Goal: Task Accomplishment & Management: Manage account settings

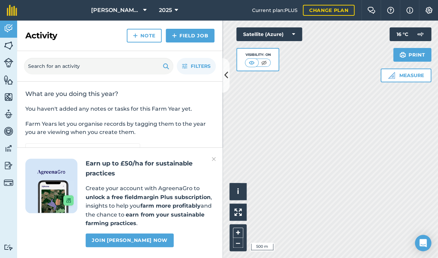
click at [225, 78] on icon at bounding box center [226, 75] width 4 height 12
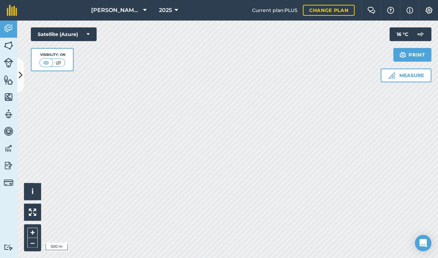
click at [9, 62] on img at bounding box center [9, 63] width 10 height 10
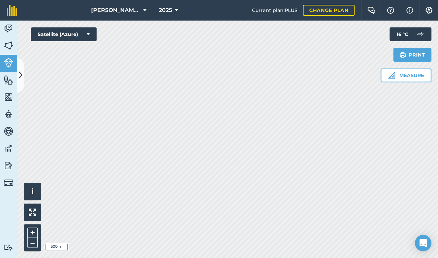
click at [19, 78] on icon at bounding box center [21, 75] width 4 height 12
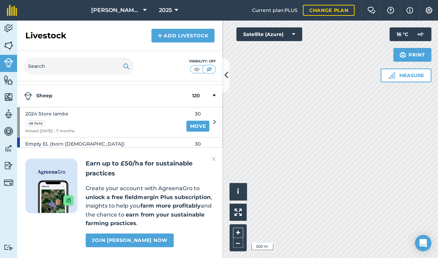
scroll to position [20, 0]
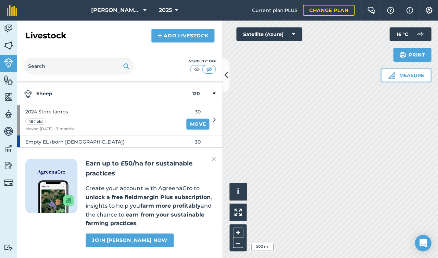
click at [211, 157] on div "Earn up to £50/ha for sustainable practices Create your account with AgreenaGro…" at bounding box center [119, 202] width 205 height 111
click at [212, 158] on img at bounding box center [214, 159] width 4 height 8
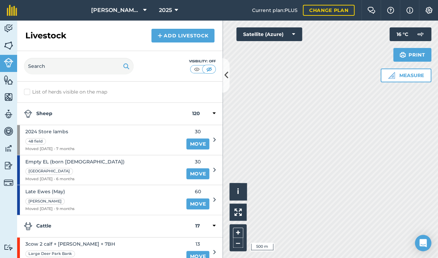
scroll to position [0, 0]
click at [62, 132] on span "2024 Store lambs" at bounding box center [49, 132] width 49 height 8
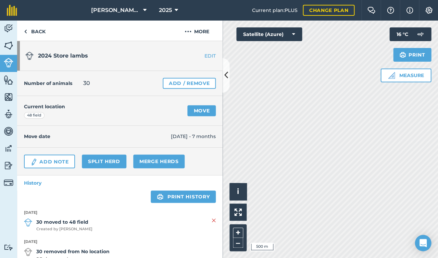
click at [179, 84] on link "Add / Remove" at bounding box center [189, 83] width 53 height 11
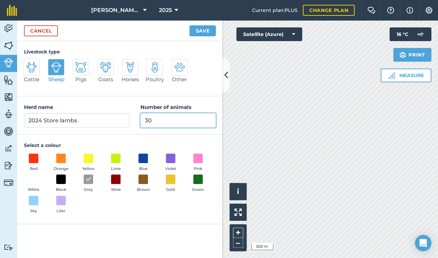
drag, startPoint x: 163, startPoint y: 120, endPoint x: 141, endPoint y: 120, distance: 21.2
click at [141, 120] on input "30" at bounding box center [177, 120] width 75 height 14
type input "5"
click at [200, 28] on button "Save" at bounding box center [202, 30] width 26 height 11
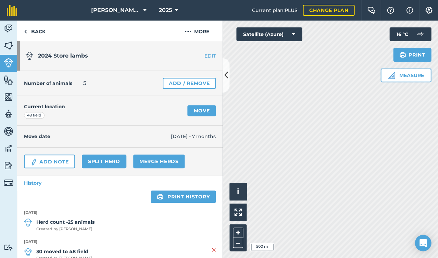
click at [38, 115] on div "48 field" at bounding box center [34, 115] width 21 height 7
click at [196, 107] on link "Move" at bounding box center [201, 110] width 28 height 11
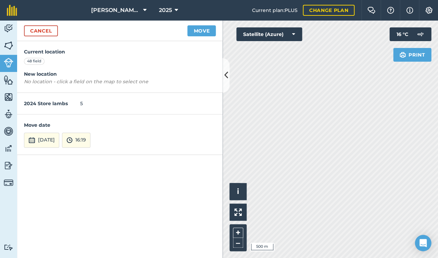
click at [197, 29] on button "Move" at bounding box center [201, 30] width 28 height 11
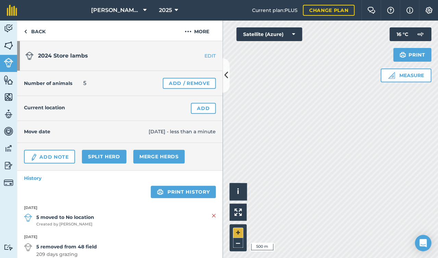
click at [239, 229] on button "+" at bounding box center [238, 232] width 10 height 10
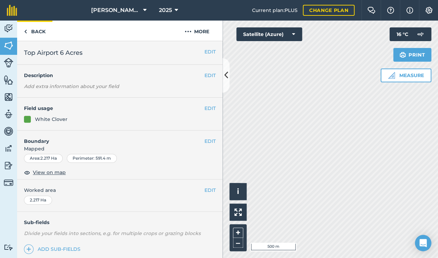
click at [27, 30] on link "Back" at bounding box center [34, 31] width 35 height 20
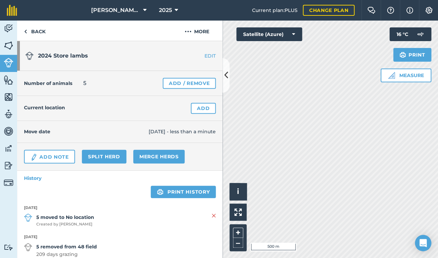
click at [201, 110] on link "Add" at bounding box center [203, 108] width 25 height 11
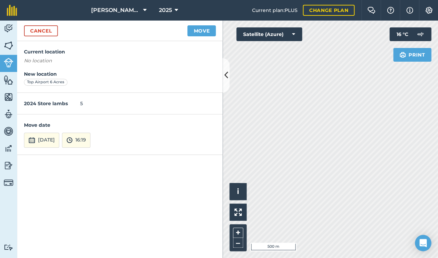
click at [202, 29] on button "Move" at bounding box center [201, 30] width 28 height 11
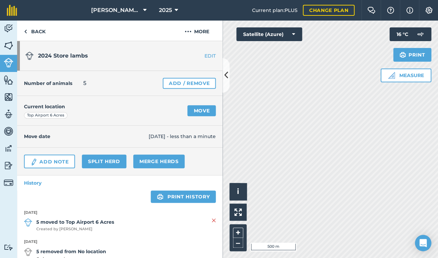
click at [226, 72] on icon at bounding box center [226, 75] width 4 height 12
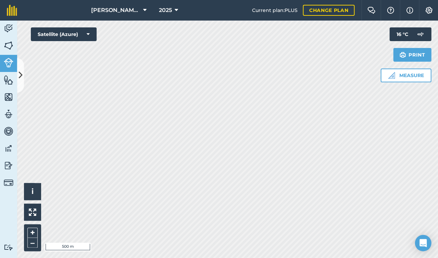
click at [9, 67] on img at bounding box center [9, 63] width 10 height 10
click at [8, 61] on img at bounding box center [9, 63] width 10 height 10
click at [20, 73] on icon at bounding box center [21, 75] width 4 height 12
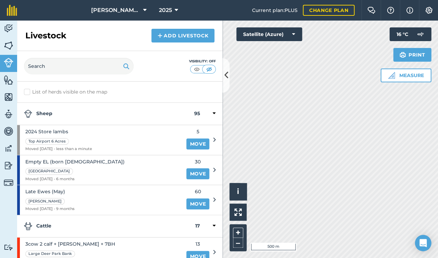
click at [197, 68] on img at bounding box center [196, 69] width 9 height 7
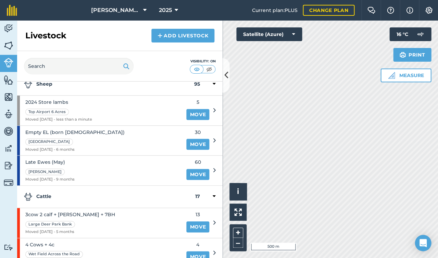
scroll to position [30, 0]
click at [84, 132] on div "Empty EL (born [DEMOGRAPHIC_DATA]) [GEOGRAPHIC_DATA] Moved [DATE] - 6 months" at bounding box center [99, 140] width 165 height 30
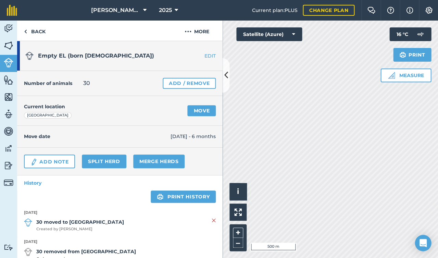
click at [156, 161] on link "Merge Herds" at bounding box center [159, 161] width 52 height 14
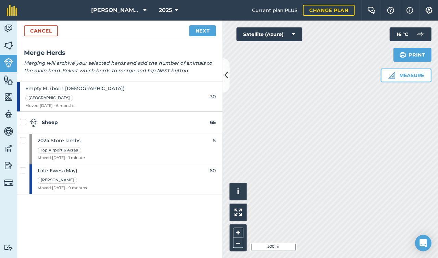
click at [35, 26] on link "Cancel" at bounding box center [41, 30] width 34 height 11
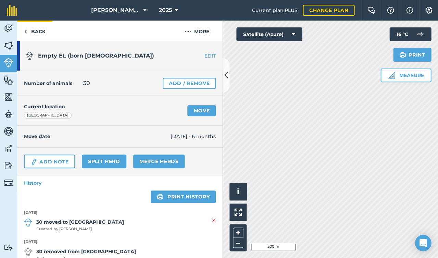
click at [37, 26] on link "Back" at bounding box center [34, 31] width 35 height 20
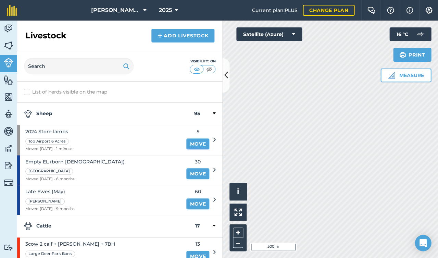
click at [28, 90] on label "List of herds visible on the map" at bounding box center [120, 91] width 192 height 7
click at [28, 90] on input "List of herds visible on the map" at bounding box center [26, 90] width 4 height 4
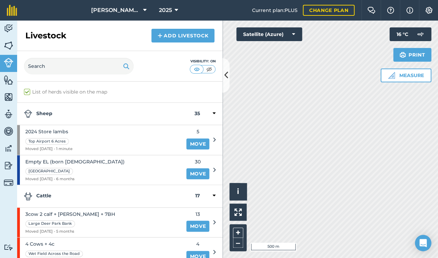
click at [28, 90] on label "List of herds visible on the map" at bounding box center [120, 91] width 192 height 7
click at [28, 90] on input "List of herds visible on the map" at bounding box center [26, 90] width 4 height 4
checkbox input "false"
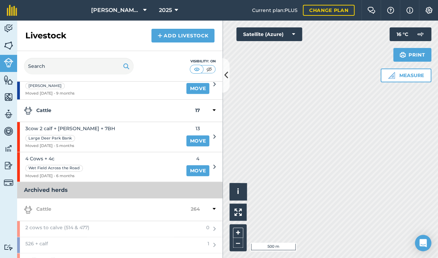
scroll to position [117, 0]
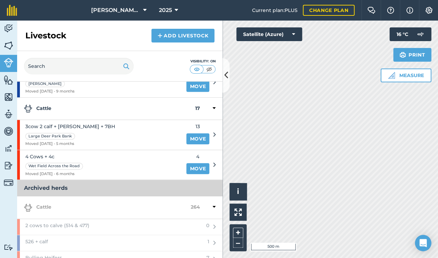
click at [91, 154] on div "4 Cows + 4c Wet Field Across the Road Moved [DATE] - 6 months" at bounding box center [99, 165] width 165 height 30
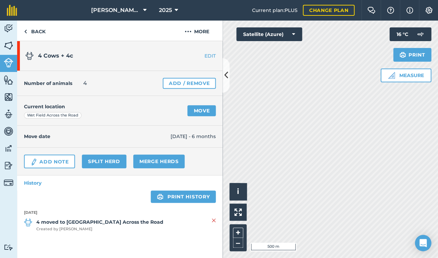
click at [10, 64] on img at bounding box center [9, 63] width 10 height 10
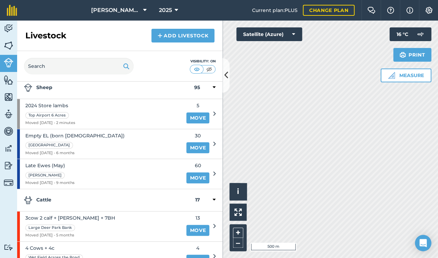
scroll to position [23, 0]
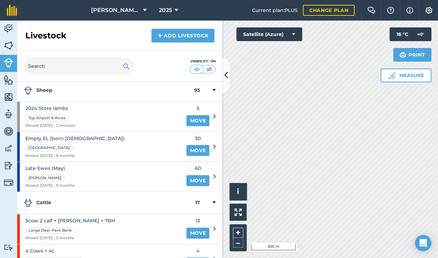
click at [83, 145] on div "Empty EL (born [DEMOGRAPHIC_DATA]) [GEOGRAPHIC_DATA] Moved [DATE] - 6 months" at bounding box center [99, 147] width 165 height 30
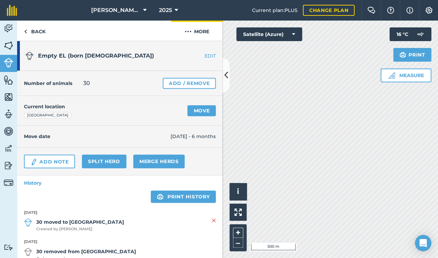
click at [198, 33] on button "More" at bounding box center [196, 31] width 51 height 20
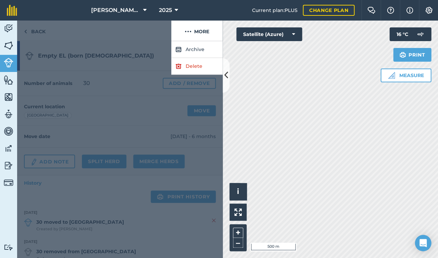
click at [194, 50] on button "Archive" at bounding box center [196, 49] width 51 height 17
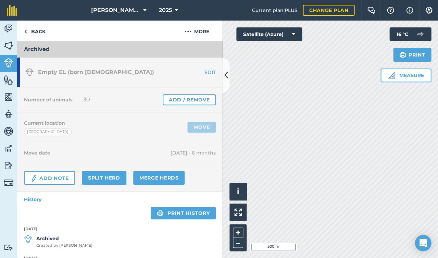
click at [10, 66] on img at bounding box center [9, 63] width 10 height 10
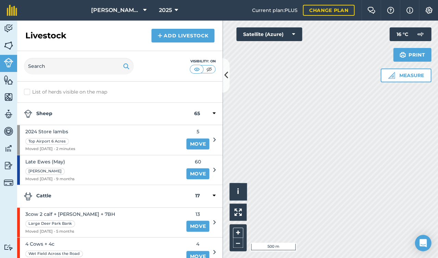
click at [84, 167] on div "Late Ewes (May) [PERSON_NAME] Moved [DATE] - 9 months" at bounding box center [99, 170] width 165 height 30
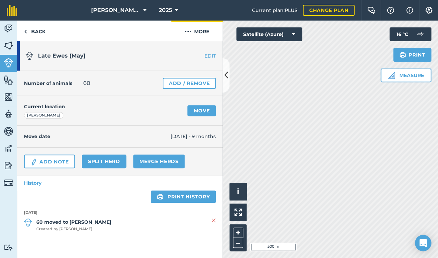
click at [198, 32] on button "More" at bounding box center [196, 31] width 51 height 20
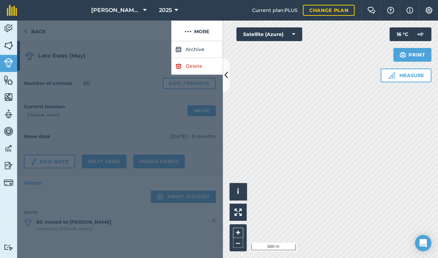
click at [200, 49] on button "Archive" at bounding box center [196, 49] width 51 height 17
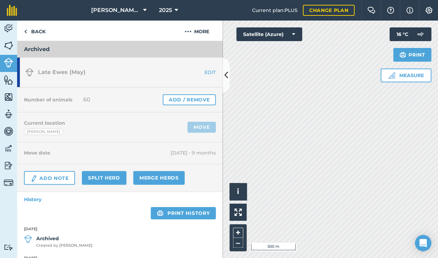
click at [8, 62] on img at bounding box center [9, 63] width 10 height 10
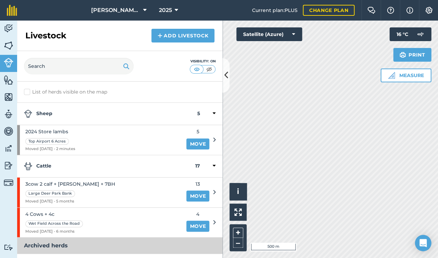
click at [176, 33] on link "Add Livestock" at bounding box center [182, 36] width 63 height 14
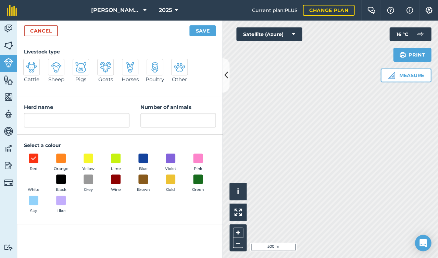
click at [56, 71] on img at bounding box center [56, 67] width 11 height 11
click at [53, 63] on input "Sheep" at bounding box center [51, 61] width 4 height 4
radio input "true"
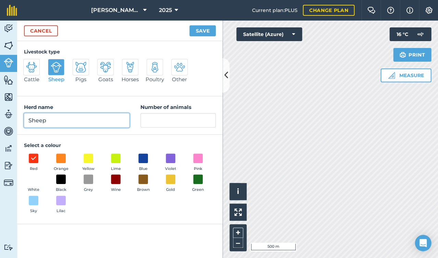
click at [79, 123] on input "Sheep" at bounding box center [76, 120] width 105 height 14
type input "S"
type input "Rams"
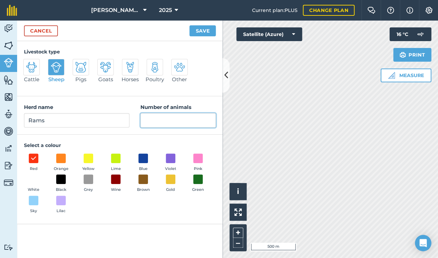
click at [160, 121] on input "Number of animals" at bounding box center [177, 120] width 75 height 14
type input "6"
click at [90, 179] on span at bounding box center [88, 179] width 11 height 11
click at [204, 30] on button "Save" at bounding box center [202, 30] width 26 height 11
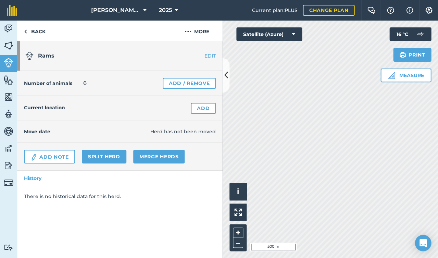
click at [200, 107] on link "Add" at bounding box center [203, 108] width 25 height 11
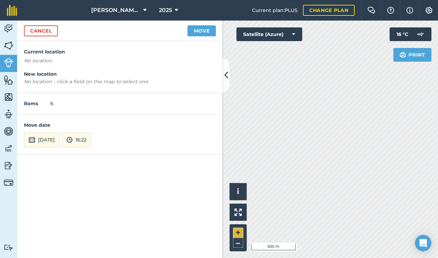
click at [240, 234] on button "+" at bounding box center [238, 232] width 10 height 10
click at [58, 134] on button "[DATE]" at bounding box center [41, 139] width 35 height 15
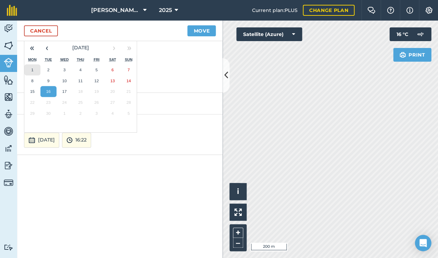
click at [36, 65] on button "1" at bounding box center [32, 69] width 16 height 11
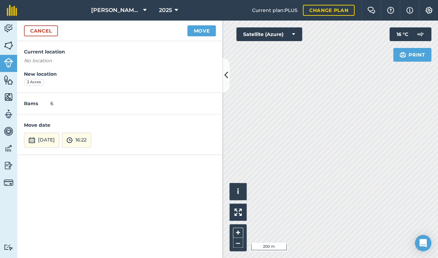
click at [196, 29] on button "Move" at bounding box center [201, 30] width 28 height 11
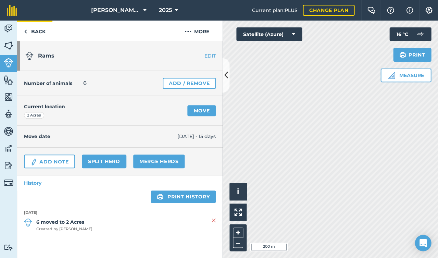
click at [34, 29] on link "Back" at bounding box center [34, 31] width 35 height 20
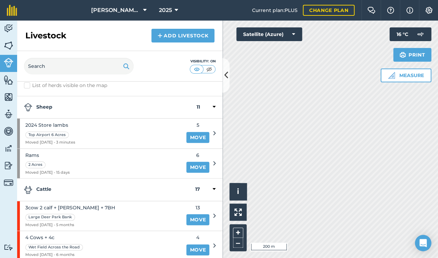
scroll to position [7, 0]
click at [174, 34] on link "Add Livestock" at bounding box center [182, 36] width 63 height 14
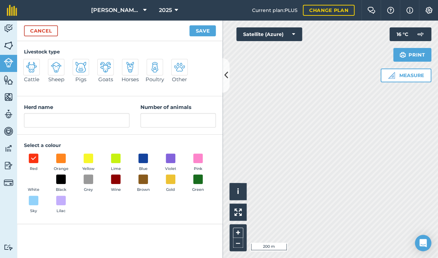
click at [56, 66] on img at bounding box center [56, 67] width 11 height 11
click at [53, 63] on input "Sheep" at bounding box center [51, 61] width 4 height 4
radio input "true"
click at [69, 136] on div "Select a colour Red Orange Yellow Lime Blue Violet Pink White Black Grey Wine B…" at bounding box center [119, 179] width 205 height 89
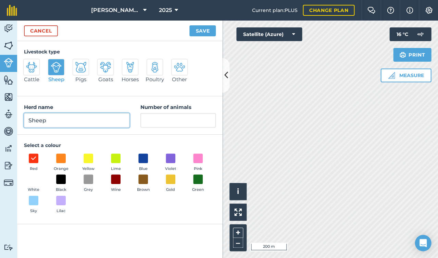
click at [64, 124] on input "Sheep" at bounding box center [76, 120] width 105 height 14
type input "S"
type input "Black Faced Ewes"
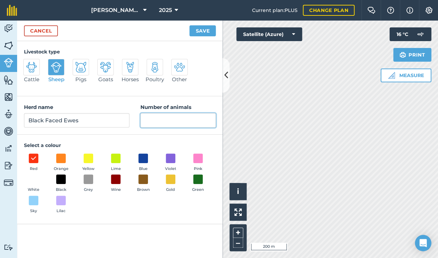
click at [152, 123] on input "Number of animals" at bounding box center [177, 120] width 75 height 14
type input "182"
click at [200, 30] on button "Save" at bounding box center [202, 30] width 26 height 11
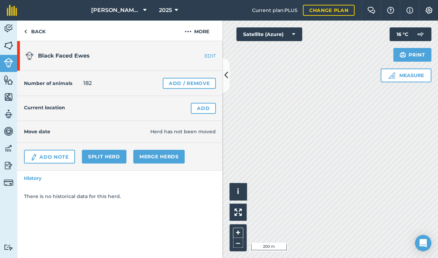
click at [206, 109] on link "Add" at bounding box center [203, 108] width 25 height 11
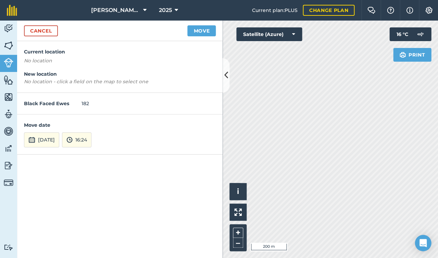
click at [59, 138] on button "[DATE]" at bounding box center [41, 139] width 35 height 15
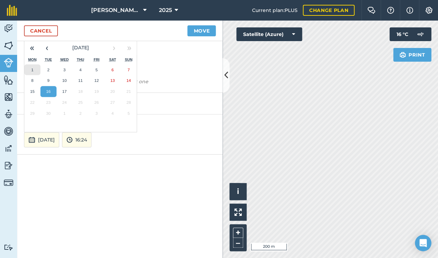
click at [35, 68] on button "1" at bounding box center [32, 69] width 16 height 11
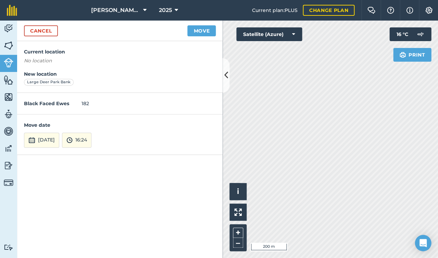
click at [200, 30] on button "Move" at bounding box center [201, 30] width 28 height 11
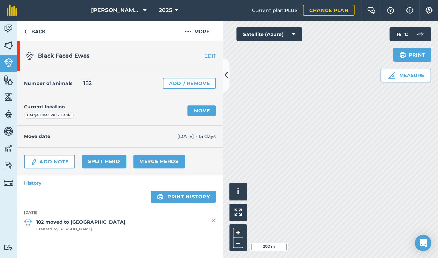
click at [7, 66] on img at bounding box center [9, 63] width 10 height 10
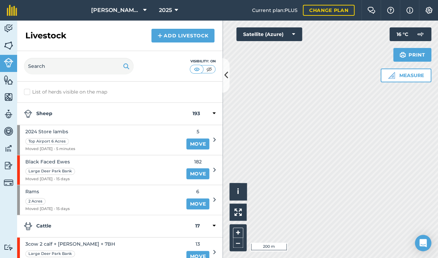
click at [98, 160] on div "Black Faced Ewes Large Deer Park Bank Moved [DATE] - 15 days" at bounding box center [99, 170] width 165 height 30
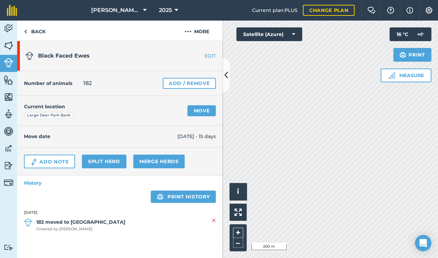
click at [207, 52] on div "Black Faced Ewes EDIT" at bounding box center [119, 56] width 205 height 30
click at [207, 54] on link "EDIT" at bounding box center [200, 55] width 43 height 7
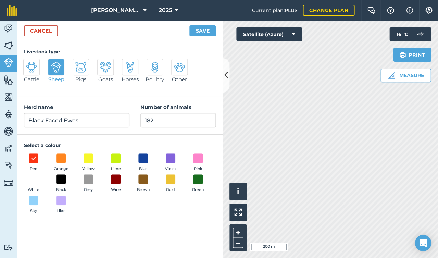
click at [81, 181] on button "Grey" at bounding box center [88, 183] width 19 height 18
click at [198, 30] on button "Save" at bounding box center [202, 30] width 26 height 11
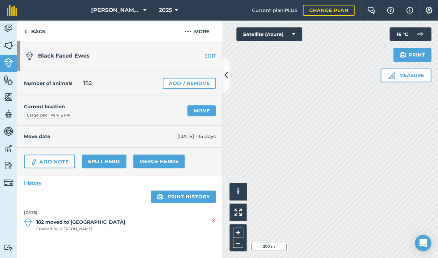
click at [10, 61] on img at bounding box center [9, 63] width 10 height 10
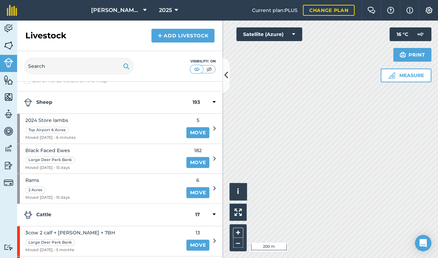
scroll to position [11, 0]
click at [190, 34] on link "Add Livestock" at bounding box center [182, 36] width 63 height 14
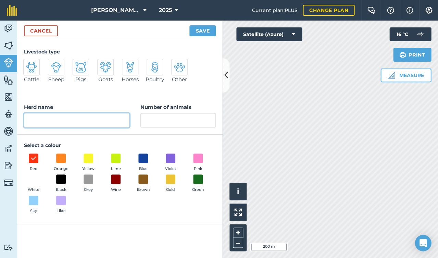
click at [59, 114] on input "Herd name" at bounding box center [76, 120] width 105 height 14
type input "White Faced (G1)"
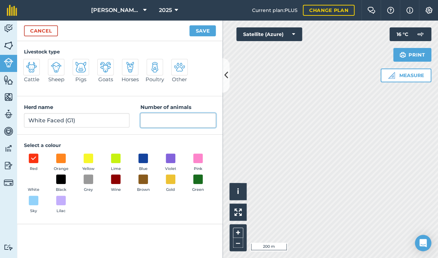
click at [148, 121] on input "Number of animals" at bounding box center [177, 120] width 75 height 14
type input "111"
click at [90, 176] on span at bounding box center [88, 179] width 11 height 11
click at [202, 32] on button "Save" at bounding box center [202, 30] width 26 height 11
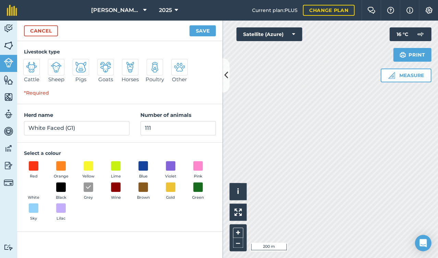
click at [56, 69] on img at bounding box center [56, 67] width 11 height 11
click at [53, 63] on input "Sheep" at bounding box center [51, 61] width 4 height 4
radio input "true"
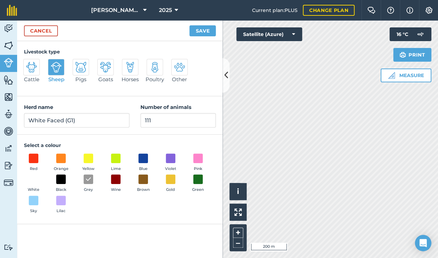
click at [202, 31] on button "Save" at bounding box center [202, 30] width 26 height 11
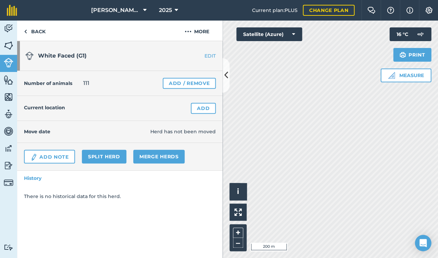
click at [198, 110] on link "Add" at bounding box center [203, 108] width 25 height 11
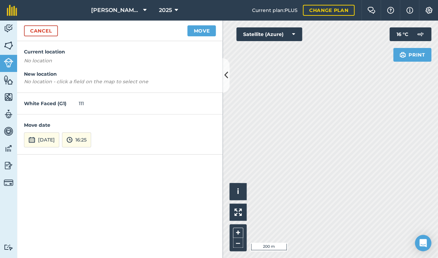
click at [59, 141] on button "[DATE]" at bounding box center [41, 139] width 35 height 15
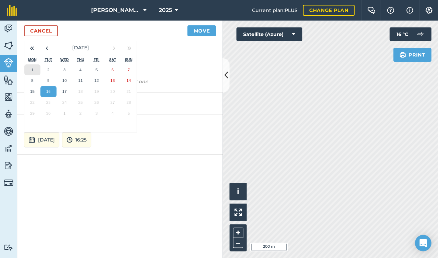
click at [34, 67] on button "1" at bounding box center [32, 69] width 16 height 11
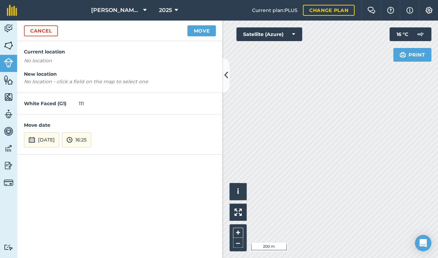
click at [226, 85] on button at bounding box center [226, 75] width 7 height 34
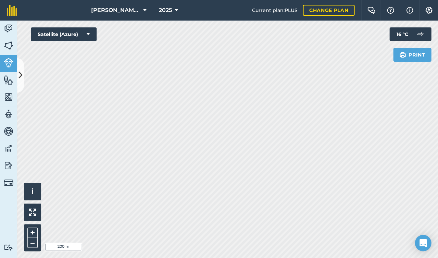
click at [20, 75] on icon at bounding box center [21, 75] width 4 height 12
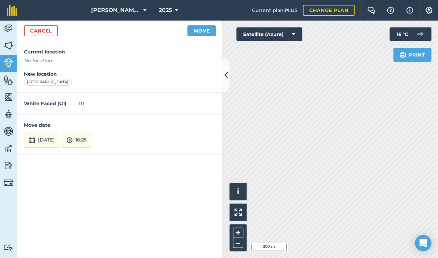
click at [199, 33] on button "Move" at bounding box center [201, 30] width 28 height 11
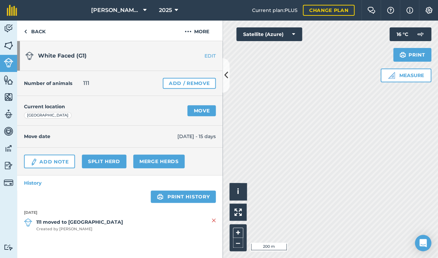
click at [8, 66] on img at bounding box center [9, 63] width 10 height 10
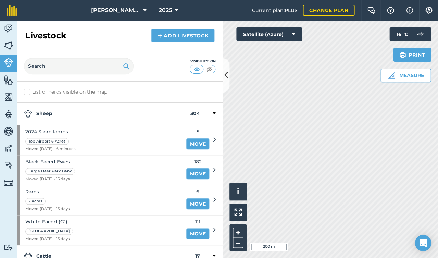
click at [176, 35] on link "Add Livestock" at bounding box center [182, 36] width 63 height 14
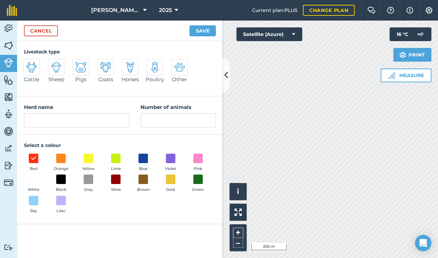
click at [53, 71] on img at bounding box center [56, 67] width 11 height 11
click at [53, 63] on input "Sheep" at bounding box center [51, 61] width 4 height 4
radio input "true"
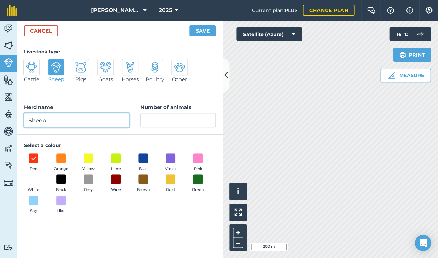
click at [59, 116] on input "Sheep" at bounding box center [76, 120] width 105 height 14
type input "S"
type input "White Faced ewes (G2)"
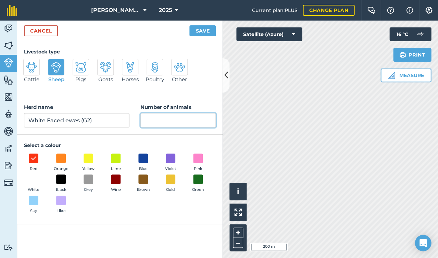
click at [169, 124] on input "Number of animals" at bounding box center [177, 120] width 75 height 14
type input "111"
click at [87, 181] on span at bounding box center [88, 179] width 11 height 11
click at [201, 31] on button "Save" at bounding box center [202, 30] width 26 height 11
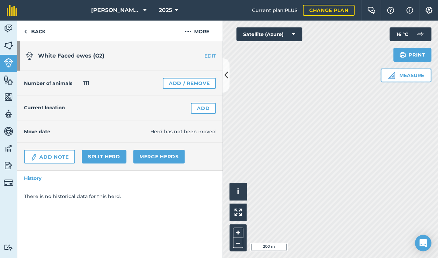
click at [205, 108] on link "Add" at bounding box center [203, 108] width 25 height 11
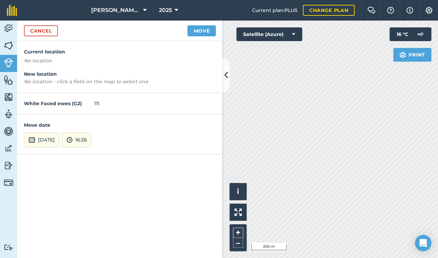
drag, startPoint x: 201, startPoint y: 32, endPoint x: 116, endPoint y: 119, distance: 122.0
click at [116, 119] on form "Cancel Move Current location No location New location No location - click a fie…" at bounding box center [119, 139] width 205 height 237
click at [211, 34] on button "Move" at bounding box center [201, 30] width 28 height 11
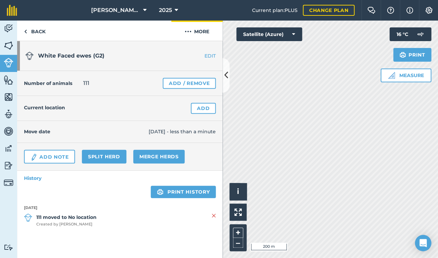
click at [201, 33] on button "More" at bounding box center [196, 31] width 51 height 20
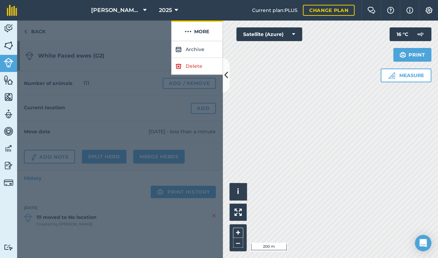
click at [201, 33] on button "More" at bounding box center [196, 31] width 51 height 20
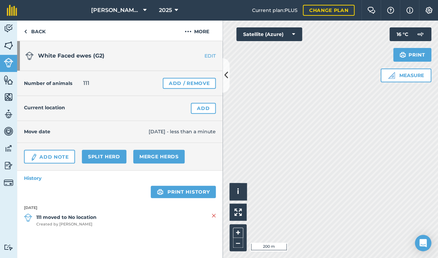
click at [196, 108] on link "Add" at bounding box center [203, 108] width 25 height 11
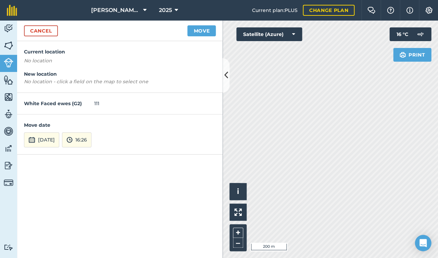
click at [59, 138] on button "[DATE]" at bounding box center [41, 139] width 35 height 15
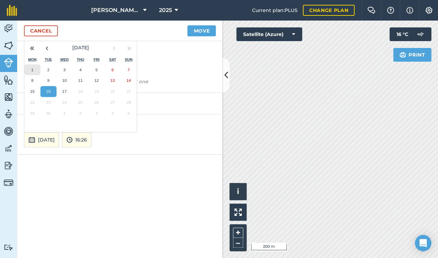
click at [34, 70] on button "1" at bounding box center [32, 69] width 16 height 11
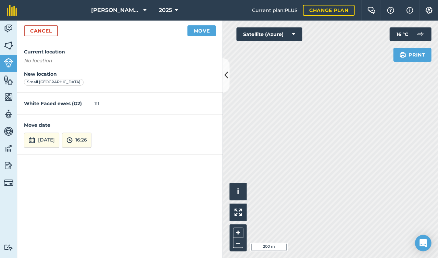
click at [196, 30] on button "Move" at bounding box center [201, 30] width 28 height 11
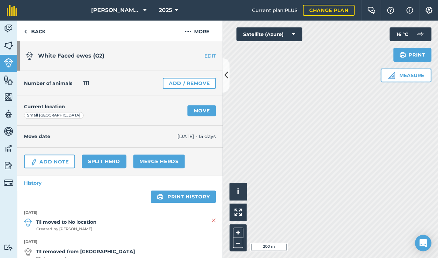
click at [6, 67] on link "Livestock" at bounding box center [8, 63] width 17 height 17
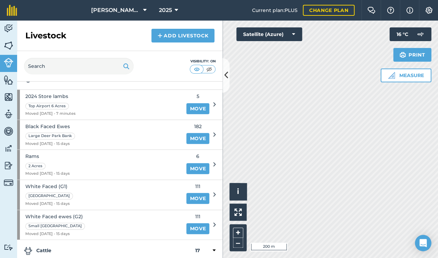
scroll to position [33, 0]
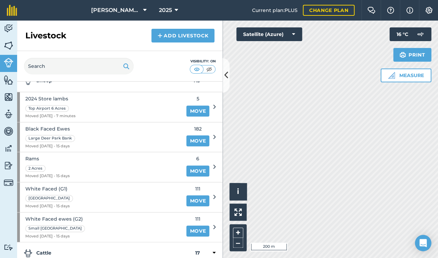
click at [169, 36] on link "Add Livestock" at bounding box center [182, 36] width 63 height 14
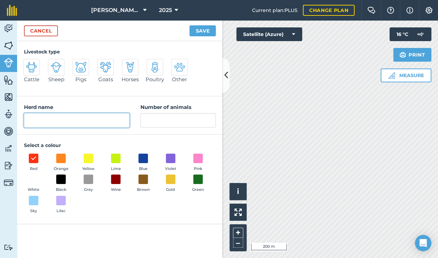
click at [92, 116] on input "Herd name" at bounding box center [76, 120] width 105 height 14
type input "Store lambs 2025"
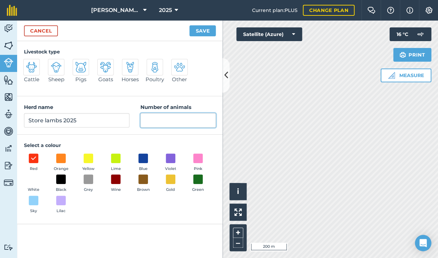
click at [154, 118] on input "Number of animals" at bounding box center [177, 120] width 75 height 14
type input "80"
click at [62, 71] on div at bounding box center [56, 67] width 16 height 16
click at [53, 63] on input "Sheep" at bounding box center [51, 61] width 4 height 4
radio input "true"
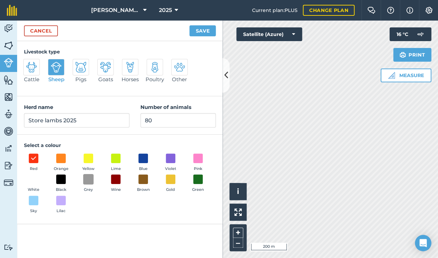
click at [88, 181] on span at bounding box center [88, 179] width 11 height 11
click at [205, 31] on button "Save" at bounding box center [202, 30] width 26 height 11
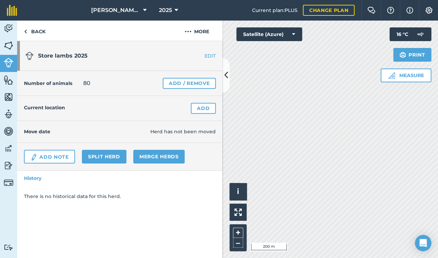
click at [204, 106] on link "Add" at bounding box center [203, 108] width 25 height 11
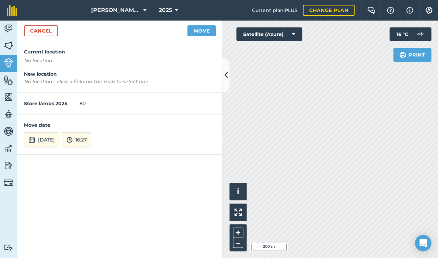
click at [50, 139] on button "[DATE]" at bounding box center [41, 139] width 35 height 15
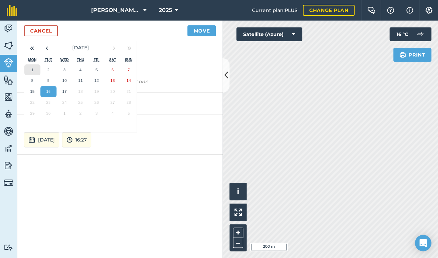
click at [31, 67] on abbr "1" at bounding box center [32, 69] width 2 height 4
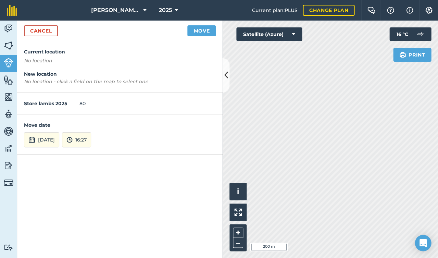
click at [218, 148] on div "Activity Fields Livestock Features Maps Team Vehicles Data Reporting Billing Tu…" at bounding box center [219, 139] width 438 height 237
click at [207, 32] on button "Move" at bounding box center [201, 30] width 28 height 11
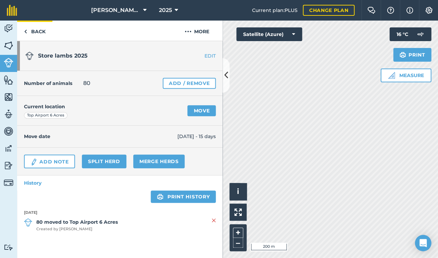
click at [29, 31] on link "Back" at bounding box center [34, 31] width 35 height 20
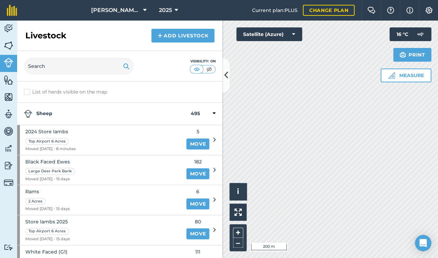
click at [165, 35] on link "Add Livestock" at bounding box center [182, 36] width 63 height 14
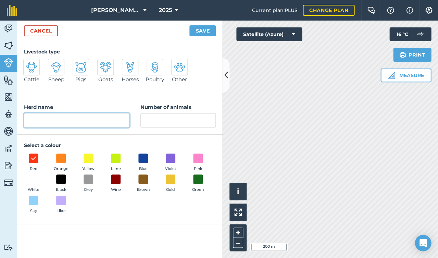
click at [85, 122] on input "Herd name" at bounding box center [76, 120] width 105 height 14
type input "Ram Lambs (stores)"
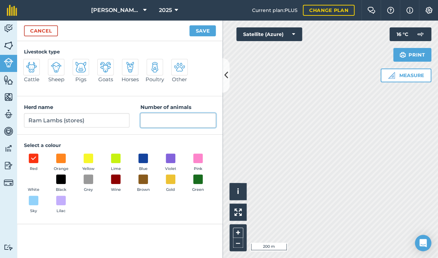
click at [153, 118] on input "Number of animals" at bounding box center [177, 120] width 75 height 14
type input "46"
click at [85, 177] on span at bounding box center [88, 179] width 11 height 11
click at [59, 67] on img at bounding box center [56, 67] width 11 height 11
click at [53, 63] on input "Sheep" at bounding box center [51, 61] width 4 height 4
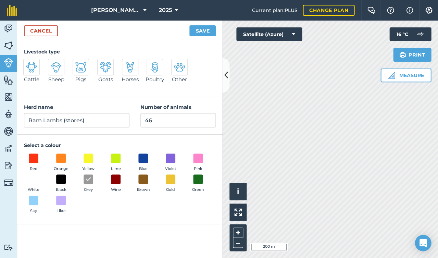
radio input "true"
click at [202, 28] on button "Save" at bounding box center [202, 30] width 26 height 11
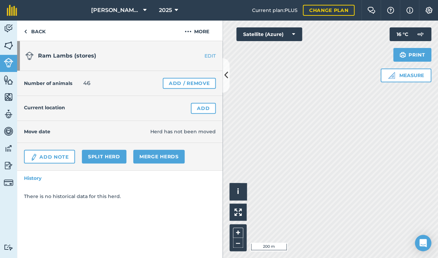
click at [200, 106] on link "Add" at bounding box center [203, 108] width 25 height 11
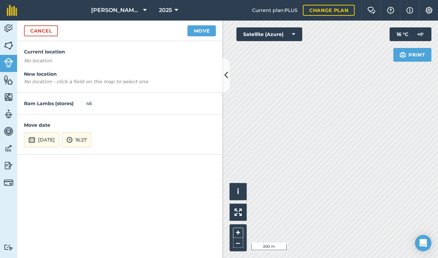
click at [43, 142] on button "[DATE]" at bounding box center [41, 139] width 35 height 15
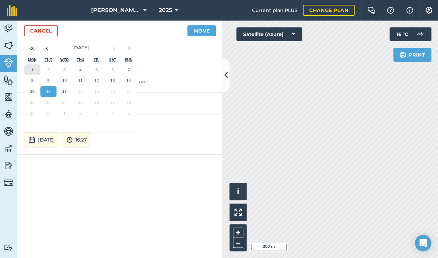
click at [35, 68] on button "1" at bounding box center [32, 69] width 16 height 11
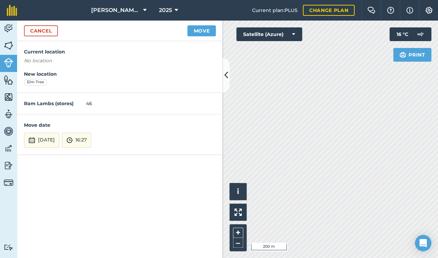
click at [200, 29] on button "Move" at bounding box center [201, 30] width 28 height 11
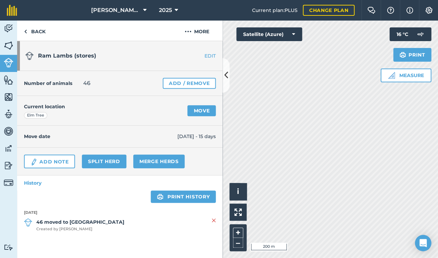
click at [10, 63] on img at bounding box center [9, 63] width 10 height 10
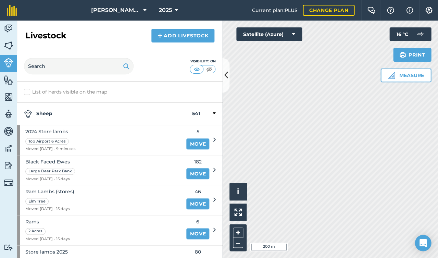
click at [174, 33] on link "Add Livestock" at bounding box center [182, 36] width 63 height 14
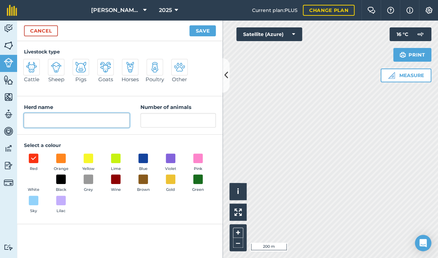
click at [49, 114] on input "Herd name" at bounding box center [76, 120] width 105 height 14
type input "[PERSON_NAME] (born [DEMOGRAPHIC_DATA])"
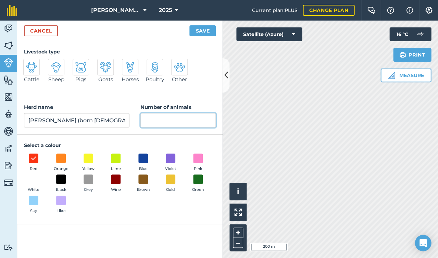
click at [160, 122] on input "Number of animals" at bounding box center [177, 120] width 75 height 14
type input "100"
click at [89, 174] on span at bounding box center [88, 179] width 11 height 11
click at [56, 67] on img at bounding box center [56, 67] width 11 height 11
click at [53, 63] on input "Sheep" at bounding box center [51, 61] width 4 height 4
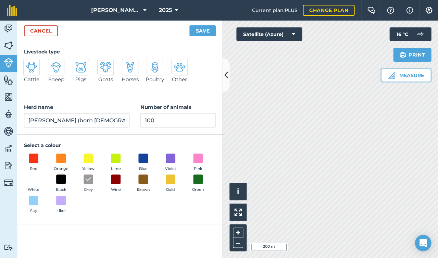
radio input "true"
click at [203, 33] on button "Save" at bounding box center [202, 30] width 26 height 11
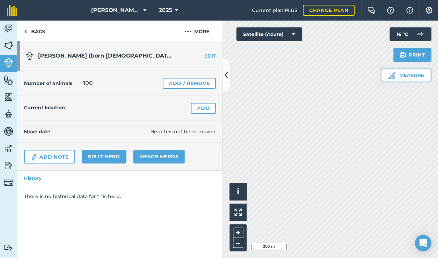
click at [202, 109] on link "Add" at bounding box center [203, 108] width 25 height 11
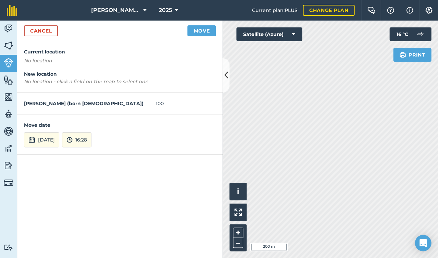
click at [52, 138] on button "[DATE]" at bounding box center [41, 139] width 35 height 15
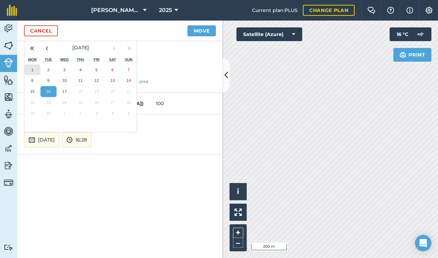
click at [36, 65] on button "1" at bounding box center [32, 69] width 16 height 11
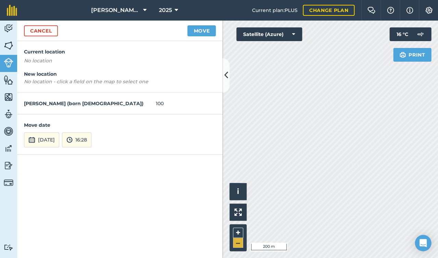
click at [239, 242] on button "–" at bounding box center [238, 243] width 10 height 10
click at [199, 33] on button "Move" at bounding box center [201, 30] width 28 height 11
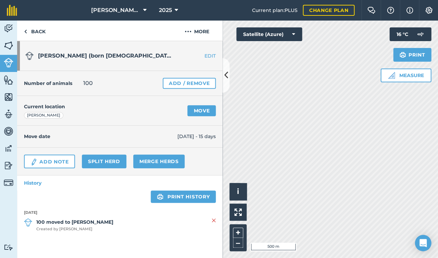
click at [5, 60] on img at bounding box center [9, 63] width 10 height 10
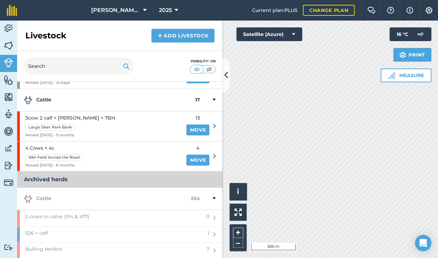
scroll to position [277, 0]
click at [66, 113] on span "3cow 2 calf + [PERSON_NAME] + 7BH" at bounding box center [70, 117] width 90 height 8
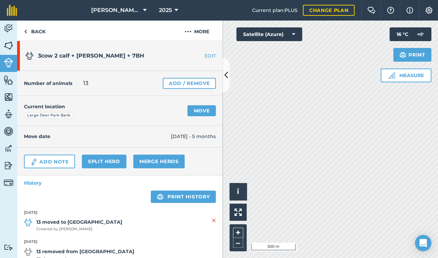
click at [101, 162] on link "Split herd" at bounding box center [104, 161] width 45 height 14
